Goal: Information Seeking & Learning: Find specific fact

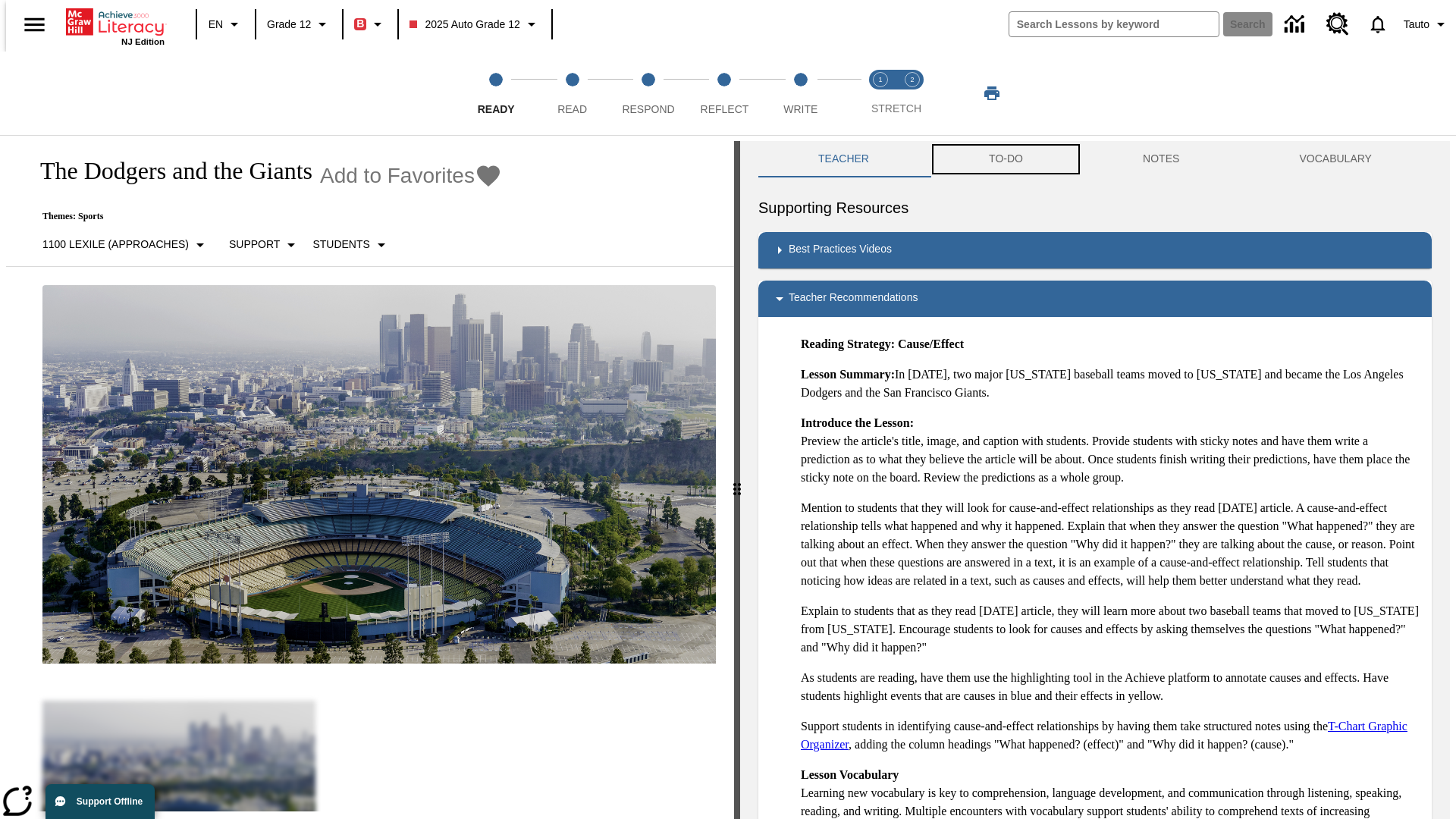
click at [1005, 159] on button "TO-DO" at bounding box center [1005, 159] width 154 height 37
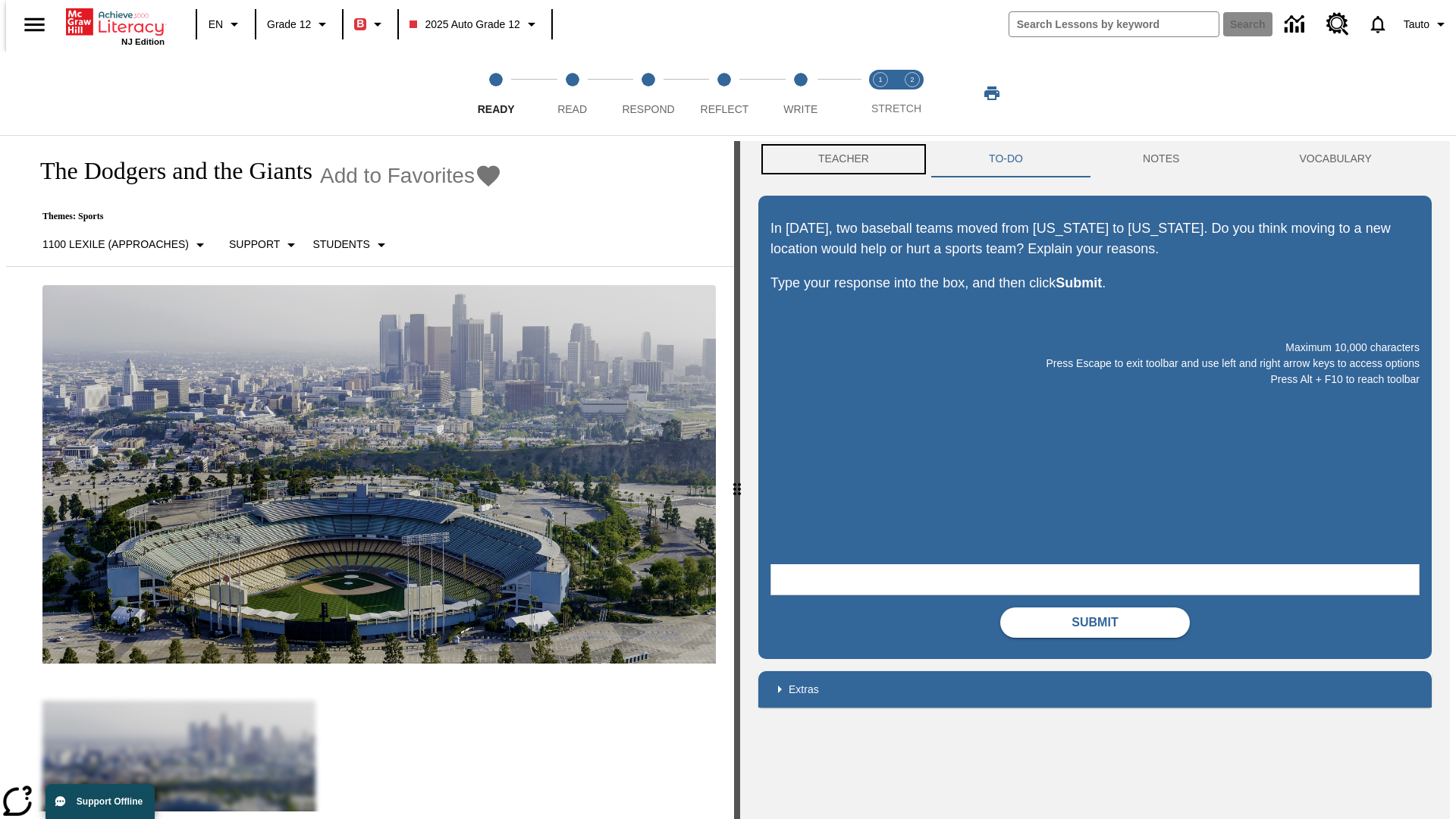
click at [839, 159] on button "Teacher" at bounding box center [843, 159] width 171 height 37
